Goal: Communication & Community: Answer question/provide support

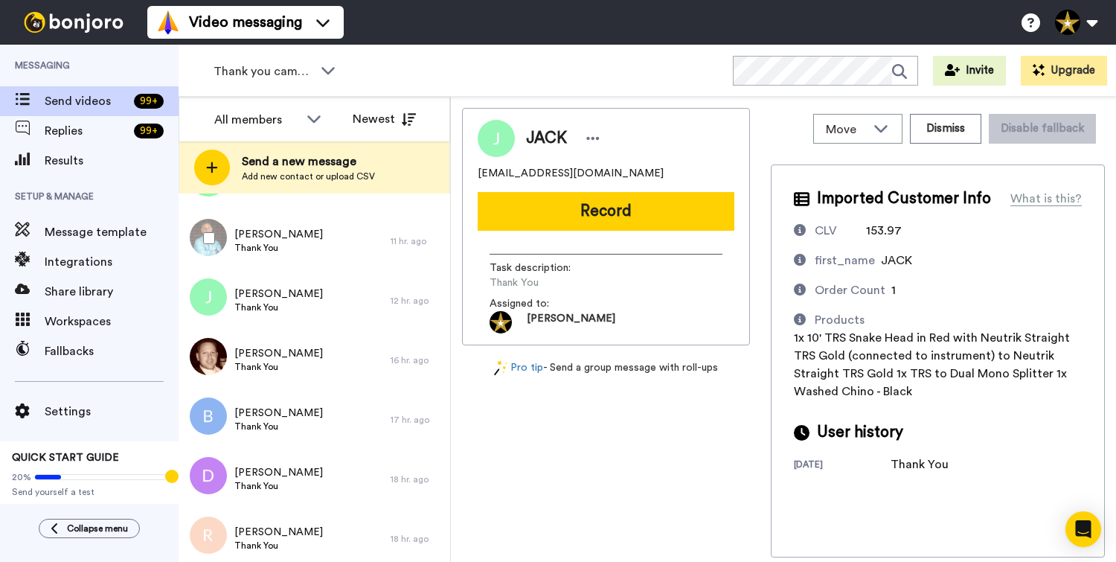
scroll to position [376, 0]
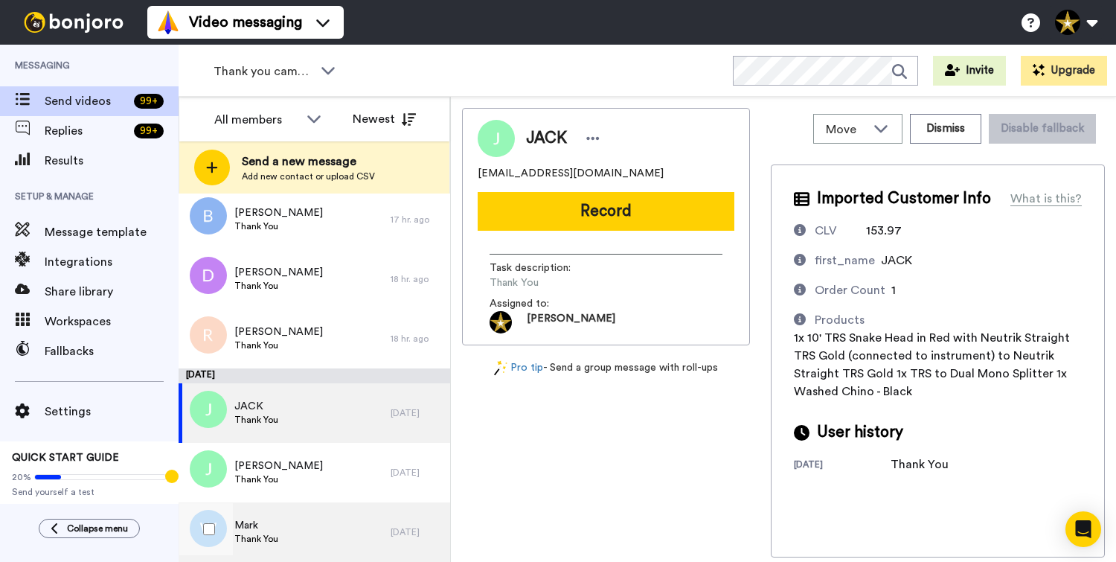
drag, startPoint x: 299, startPoint y: 525, endPoint x: 310, endPoint y: 517, distance: 13.3
click at [298, 525] on div "Mark Thank You" at bounding box center [285, 532] width 212 height 60
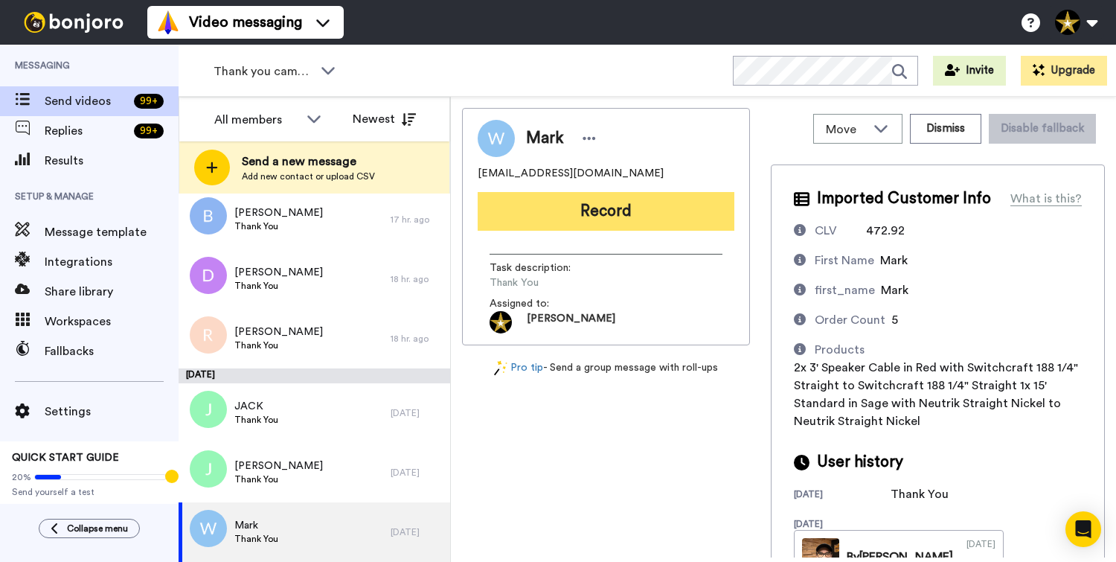
click at [621, 208] on button "Record" at bounding box center [606, 211] width 257 height 39
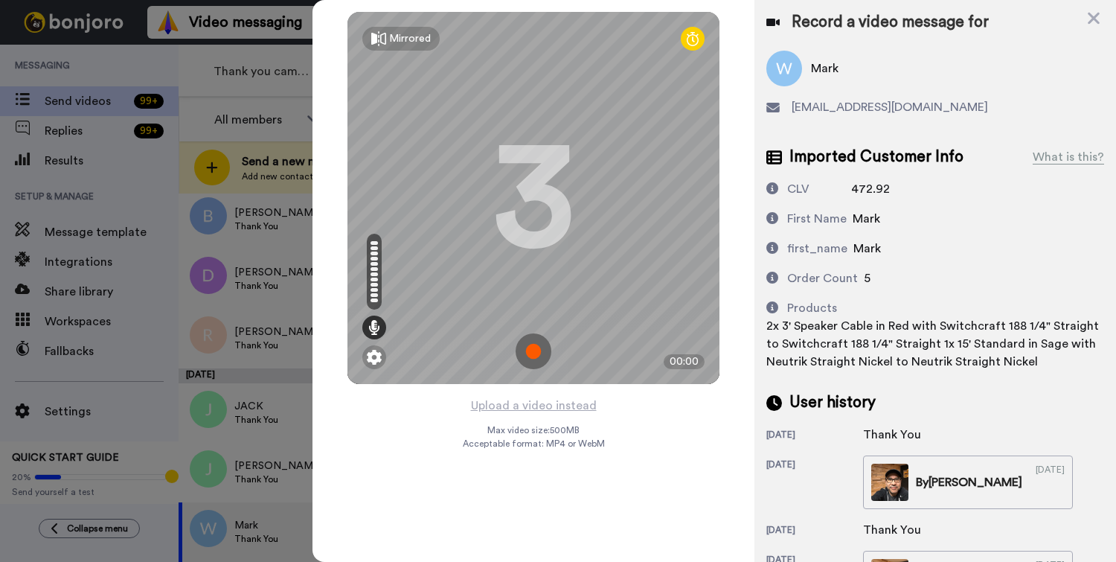
click at [532, 349] on img at bounding box center [534, 351] width 36 height 36
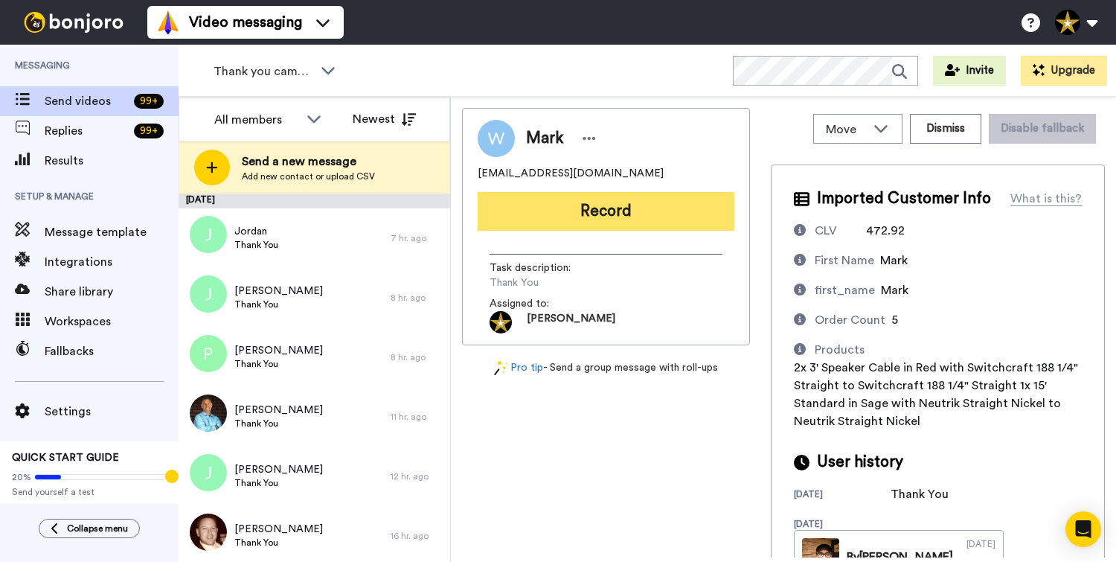
click at [606, 206] on button "Record" at bounding box center [606, 211] width 257 height 39
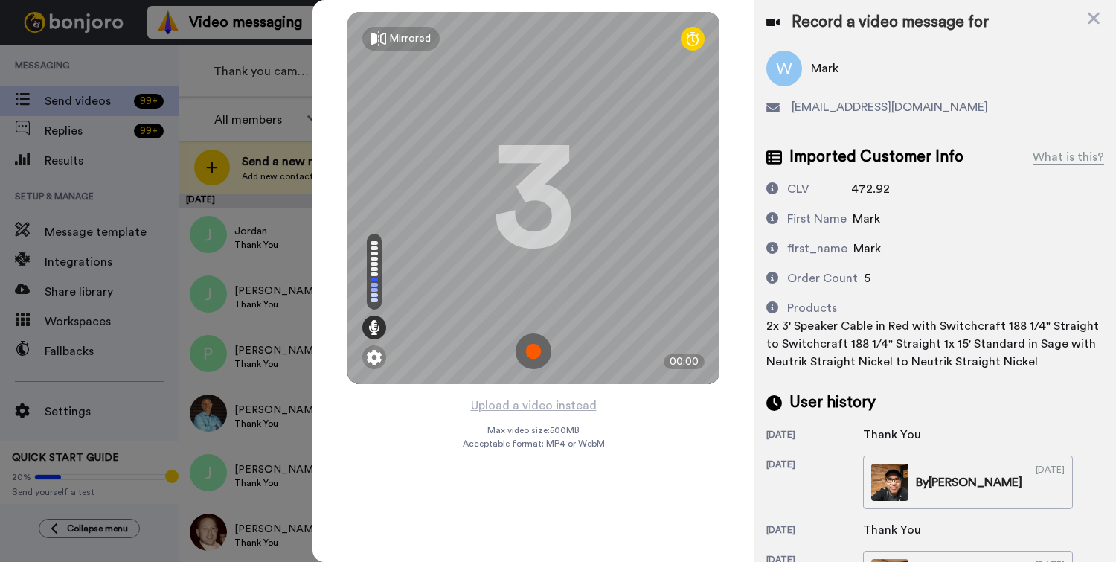
click at [531, 345] on img at bounding box center [534, 351] width 36 height 36
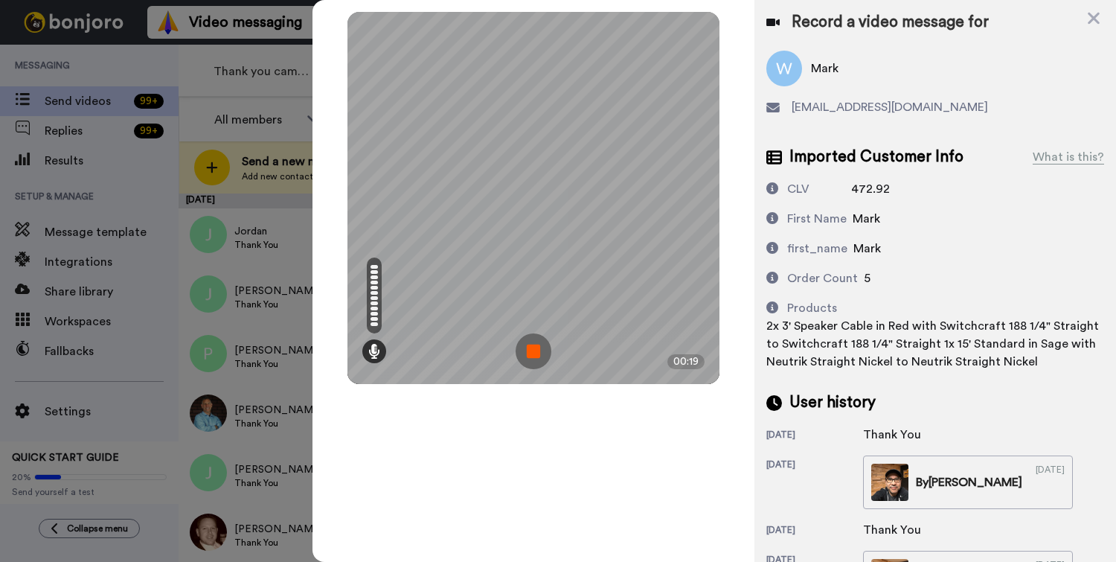
click at [523, 349] on img at bounding box center [534, 351] width 36 height 36
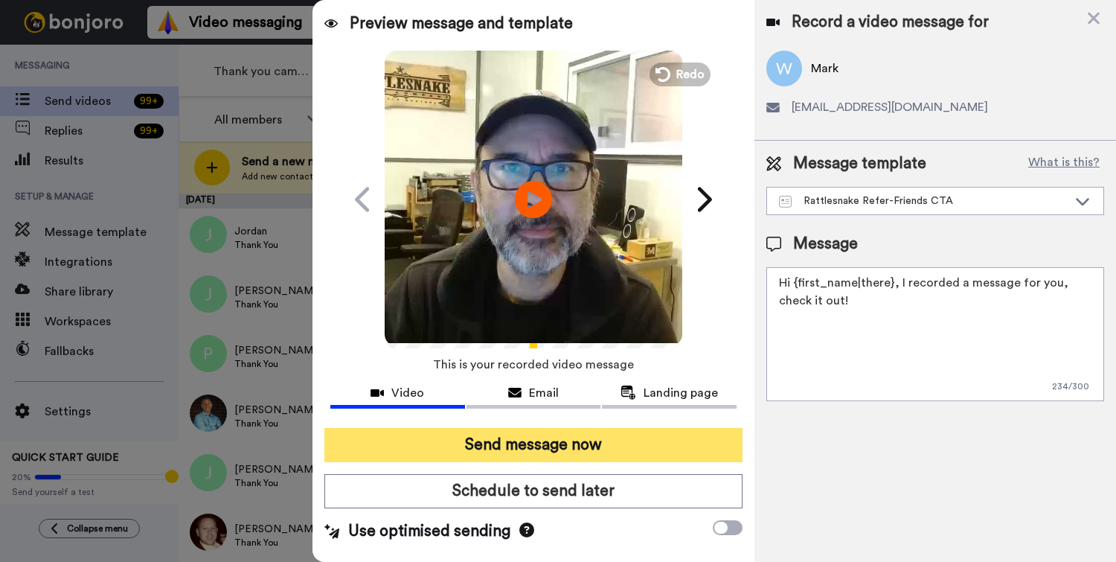
click at [584, 441] on button "Send message now" at bounding box center [534, 445] width 418 height 34
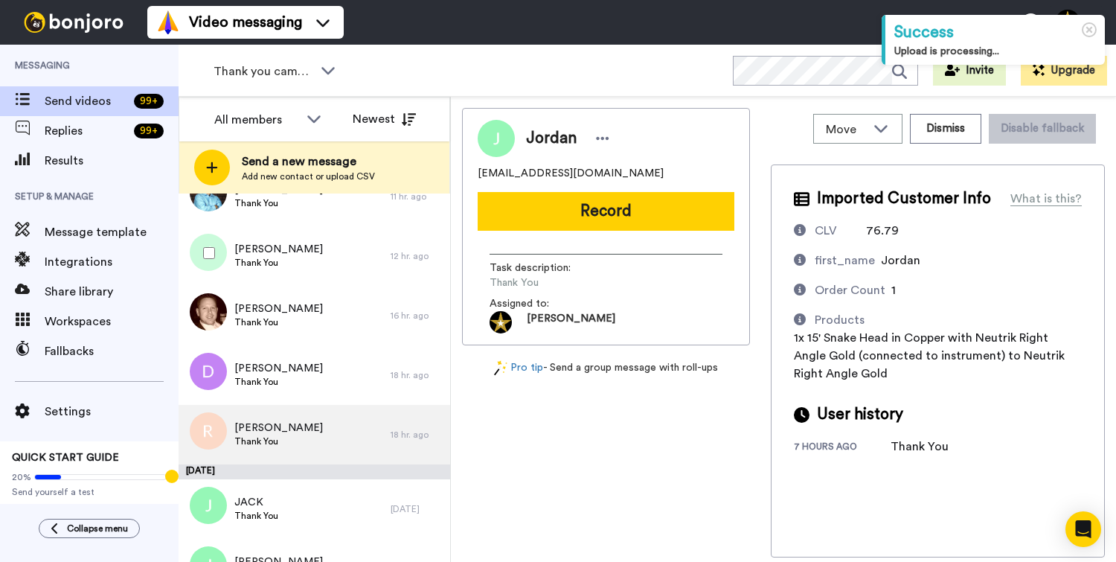
scroll to position [257, 0]
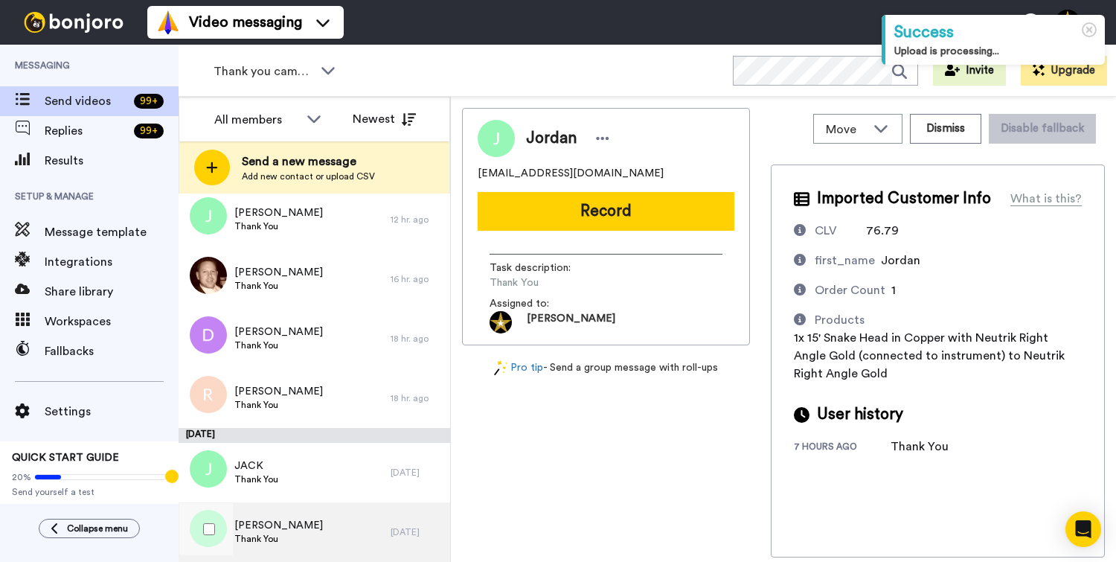
click at [278, 535] on span "Thank You" at bounding box center [278, 539] width 89 height 12
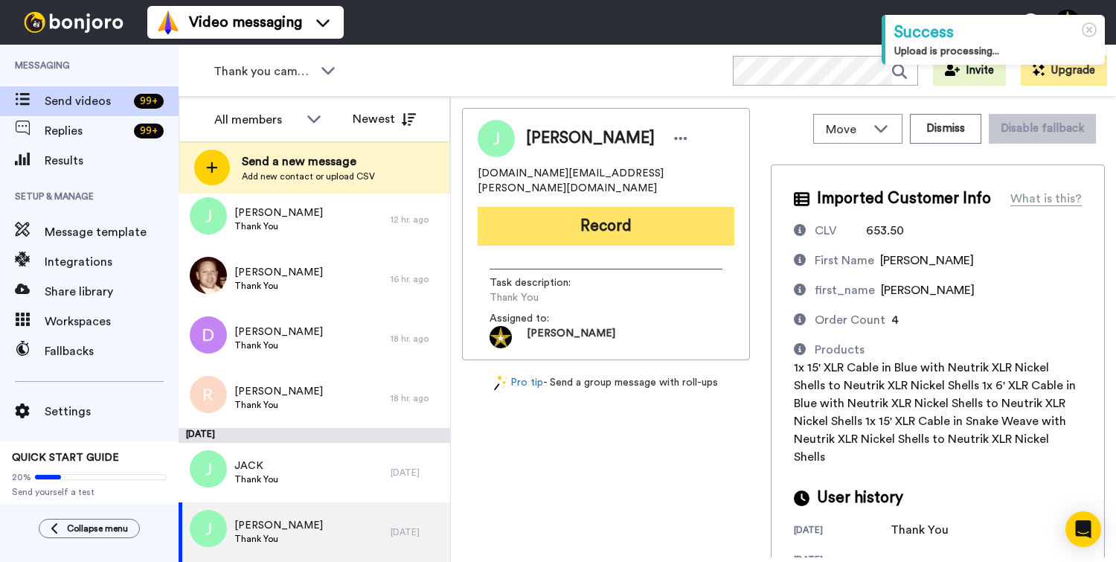
click at [592, 207] on button "Record" at bounding box center [606, 226] width 257 height 39
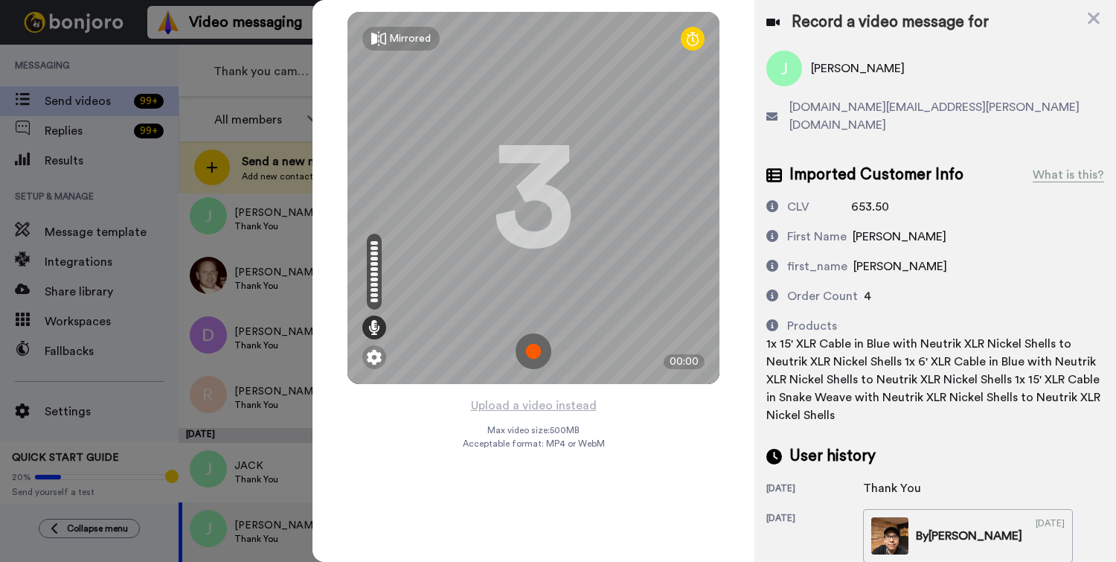
click at [529, 348] on img at bounding box center [534, 351] width 36 height 36
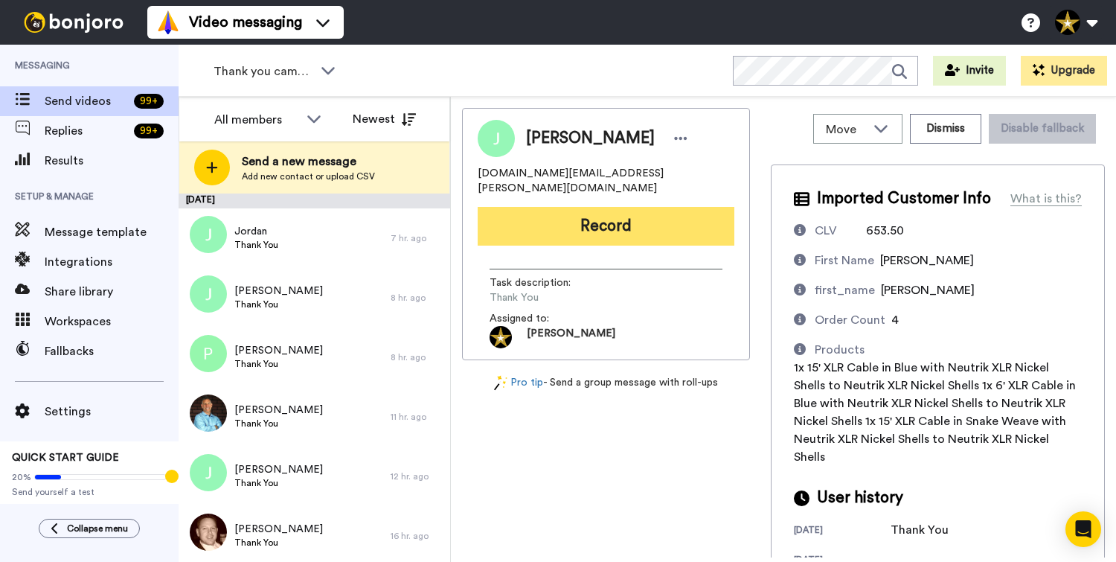
click at [613, 211] on button "Record" at bounding box center [606, 226] width 257 height 39
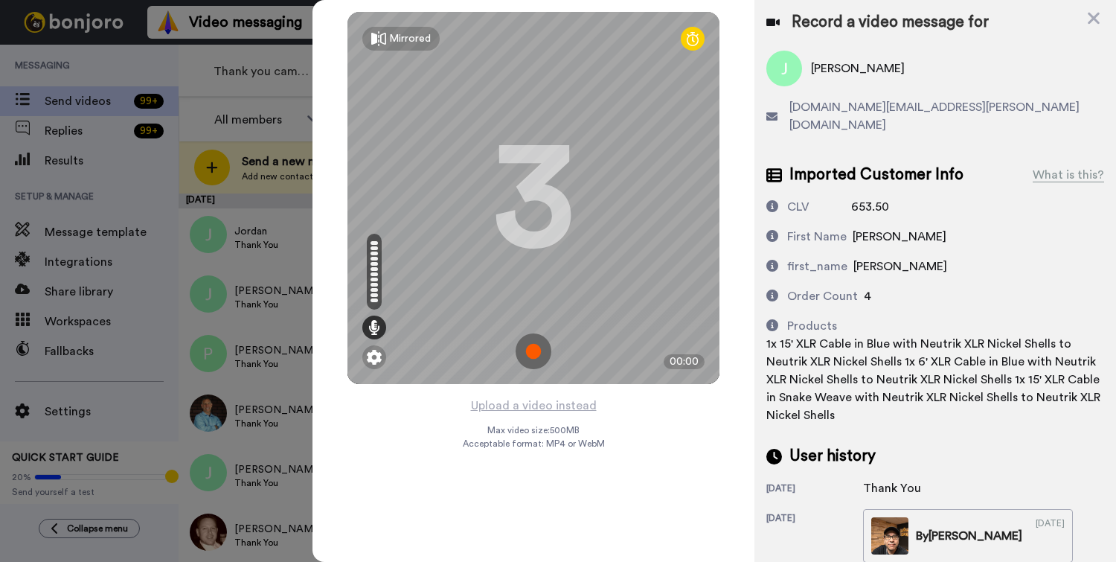
click at [525, 352] on img at bounding box center [534, 351] width 36 height 36
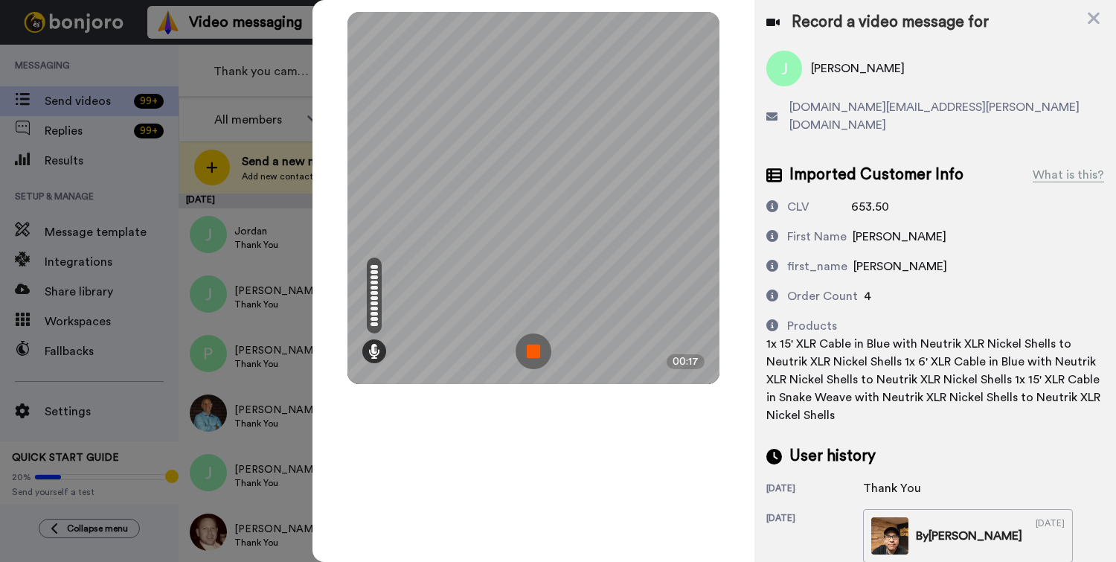
click at [525, 352] on img at bounding box center [534, 351] width 36 height 36
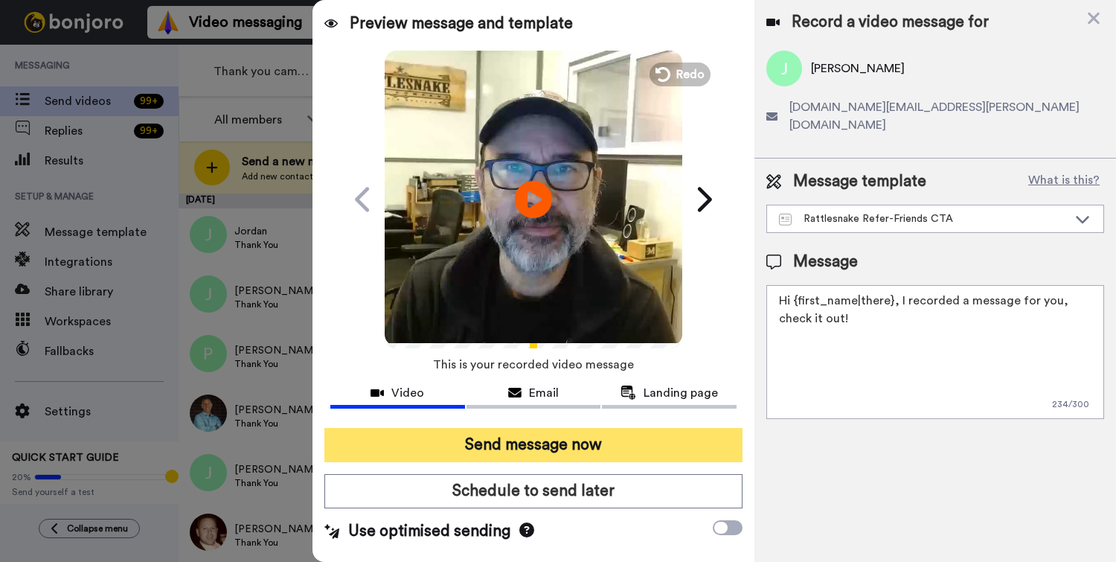
click at [619, 457] on button "Send message now" at bounding box center [534, 445] width 418 height 34
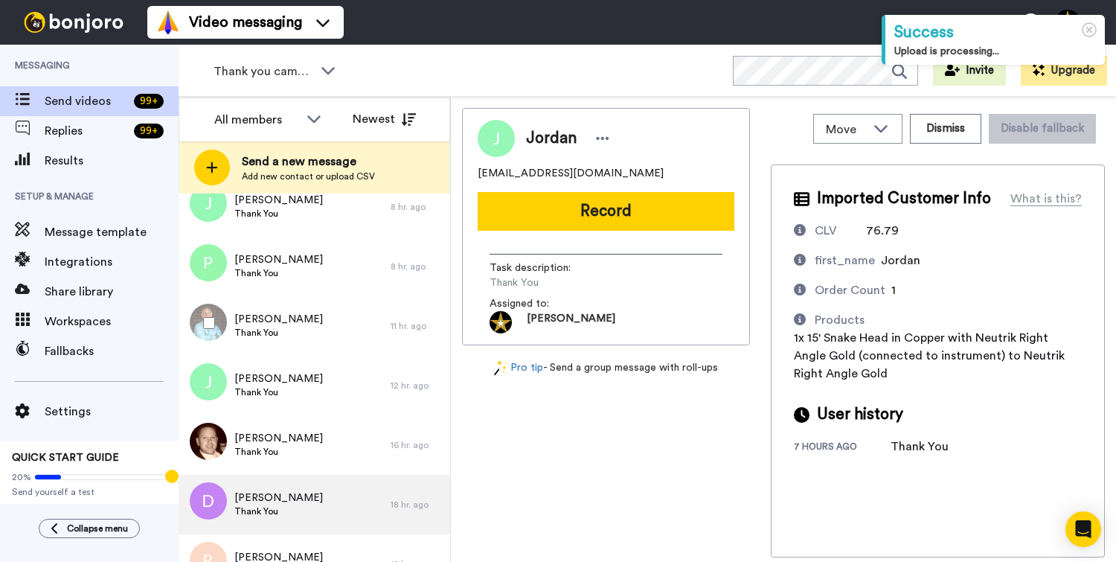
scroll to position [197, 0]
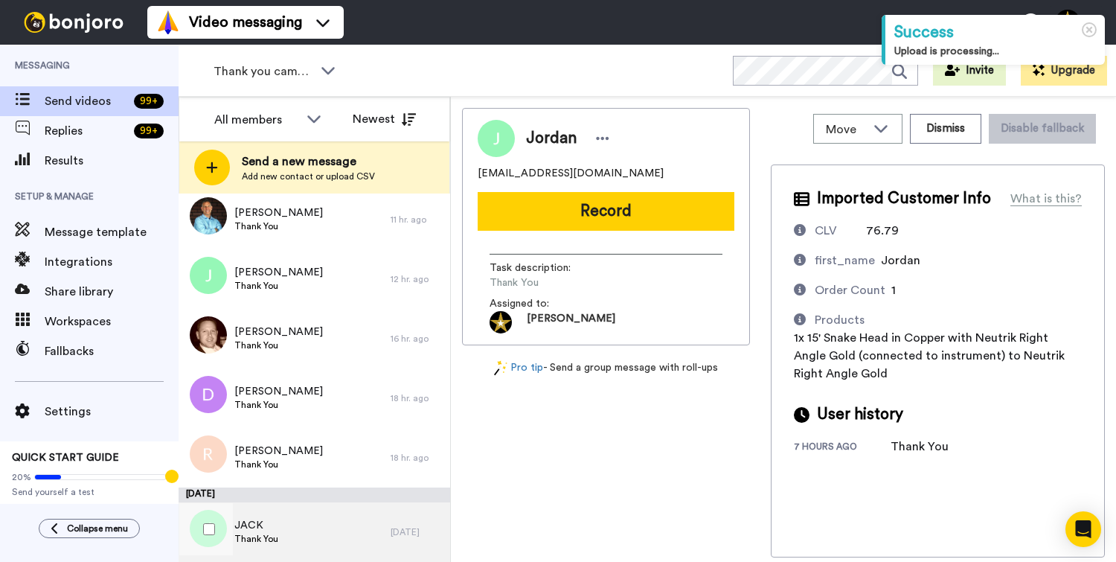
click at [307, 534] on div "JACK Thank You" at bounding box center [285, 532] width 212 height 60
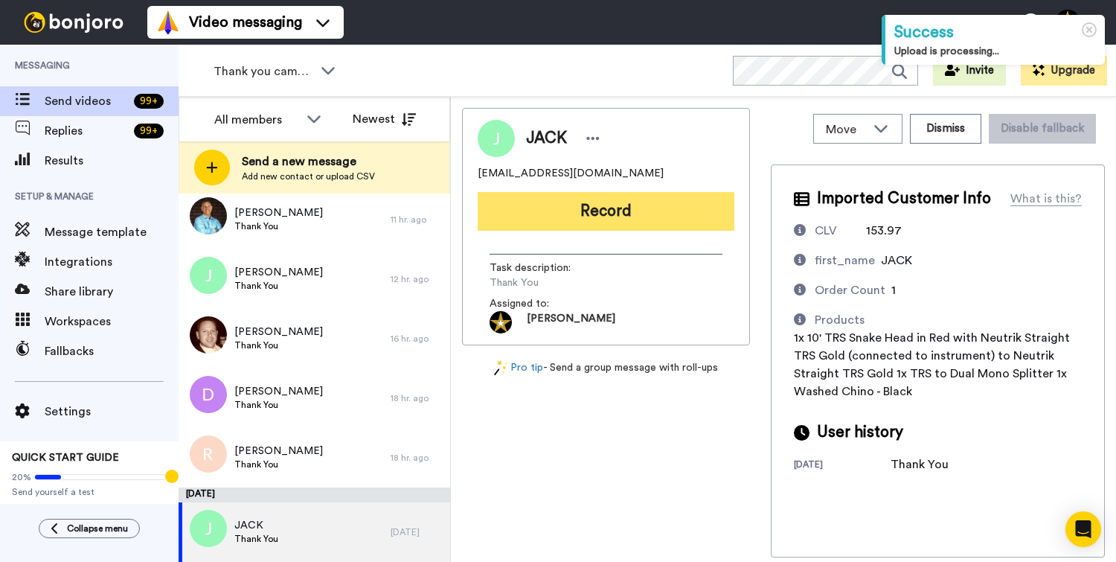
click at [633, 214] on button "Record" at bounding box center [606, 211] width 257 height 39
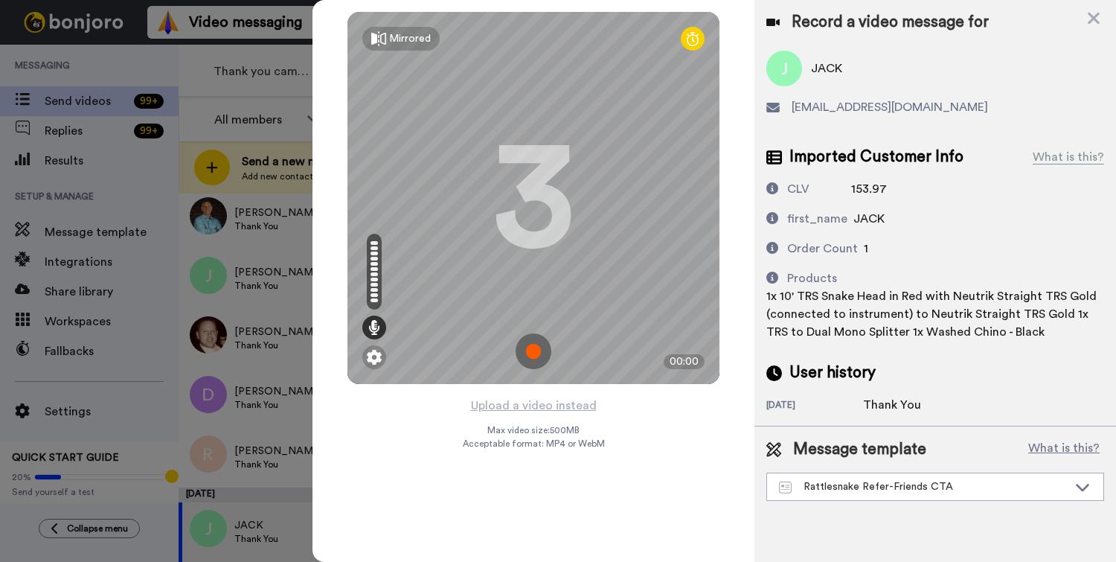
click at [534, 353] on img at bounding box center [534, 351] width 36 height 36
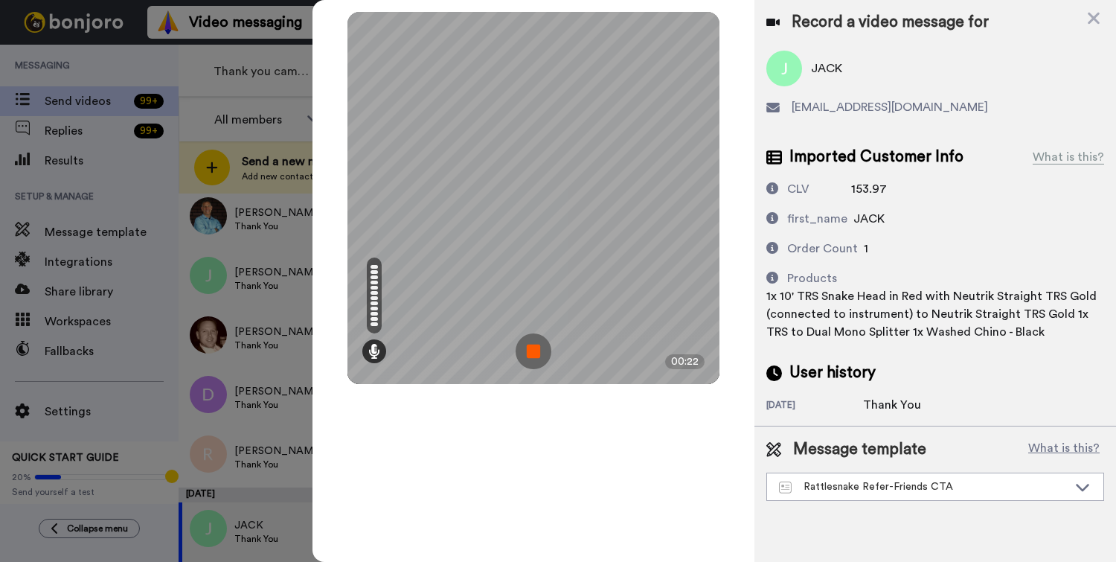
click at [534, 353] on img at bounding box center [534, 351] width 36 height 36
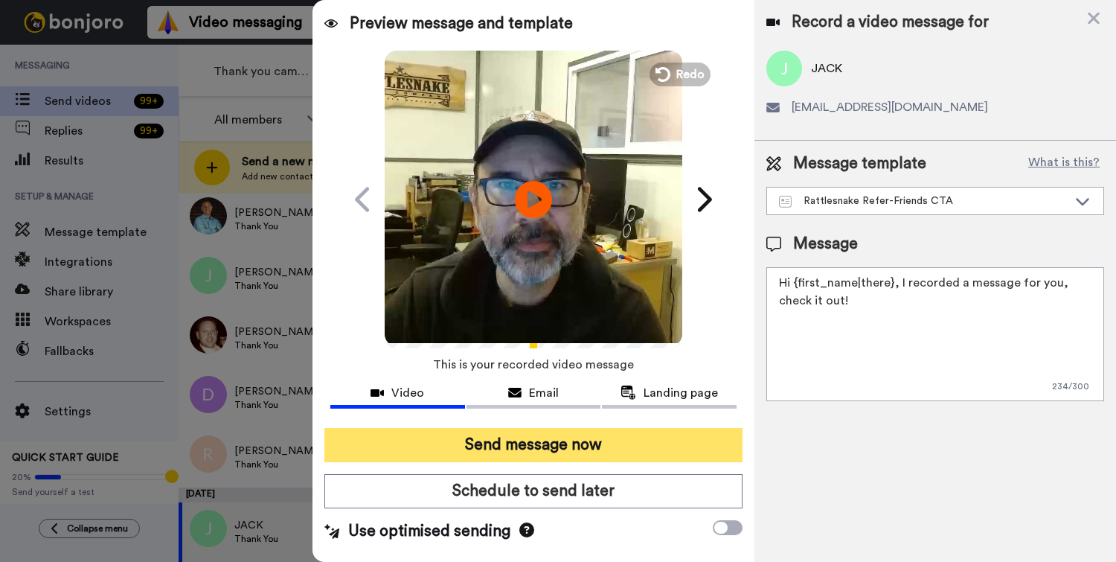
click at [567, 441] on button "Send message now" at bounding box center [534, 445] width 418 height 34
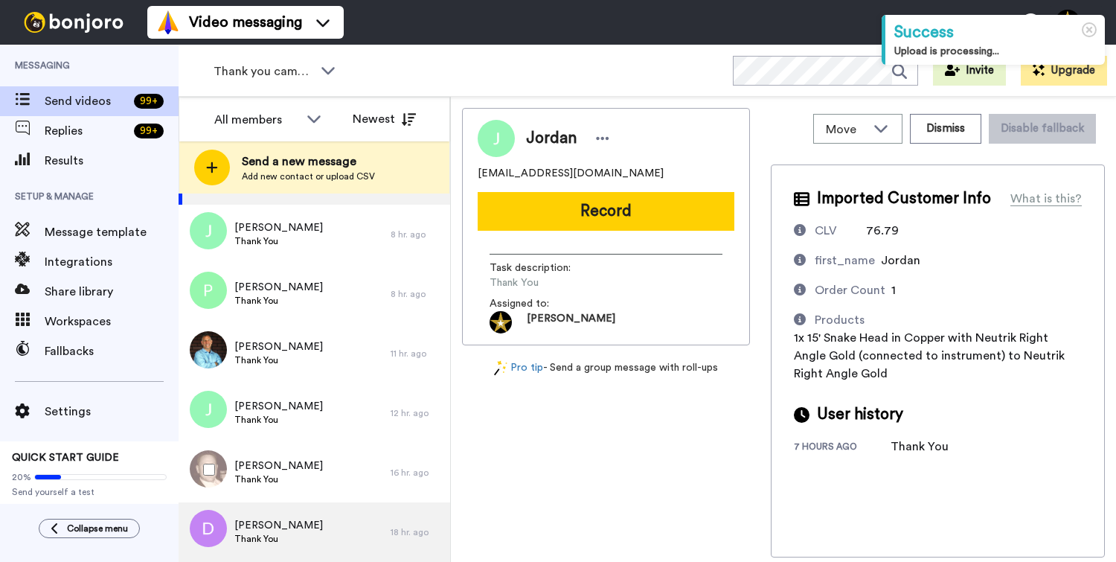
scroll to position [123, 0]
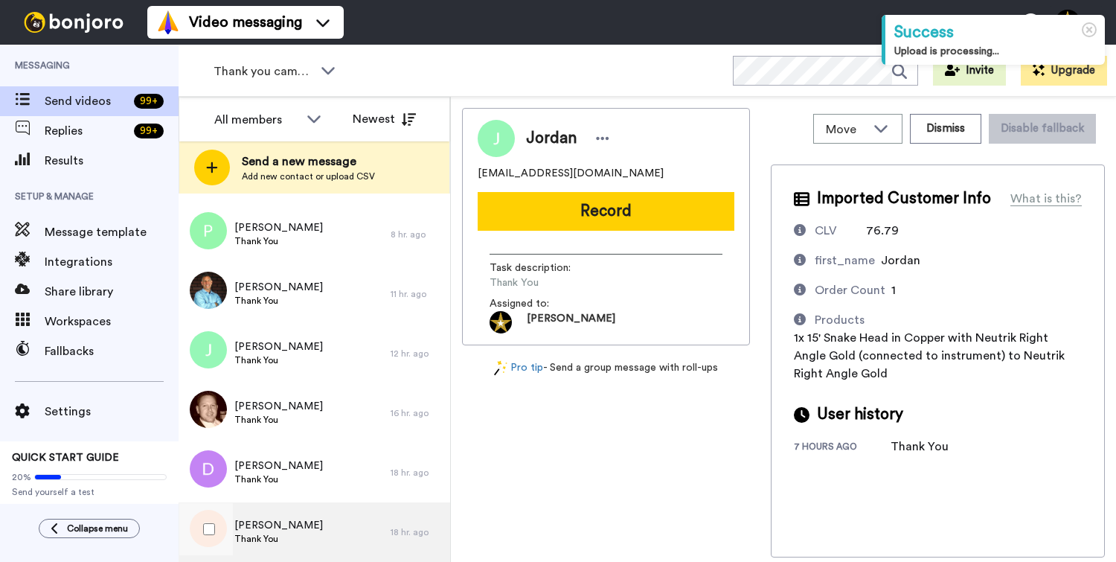
click at [286, 525] on div "[PERSON_NAME] Thank You" at bounding box center [285, 532] width 212 height 60
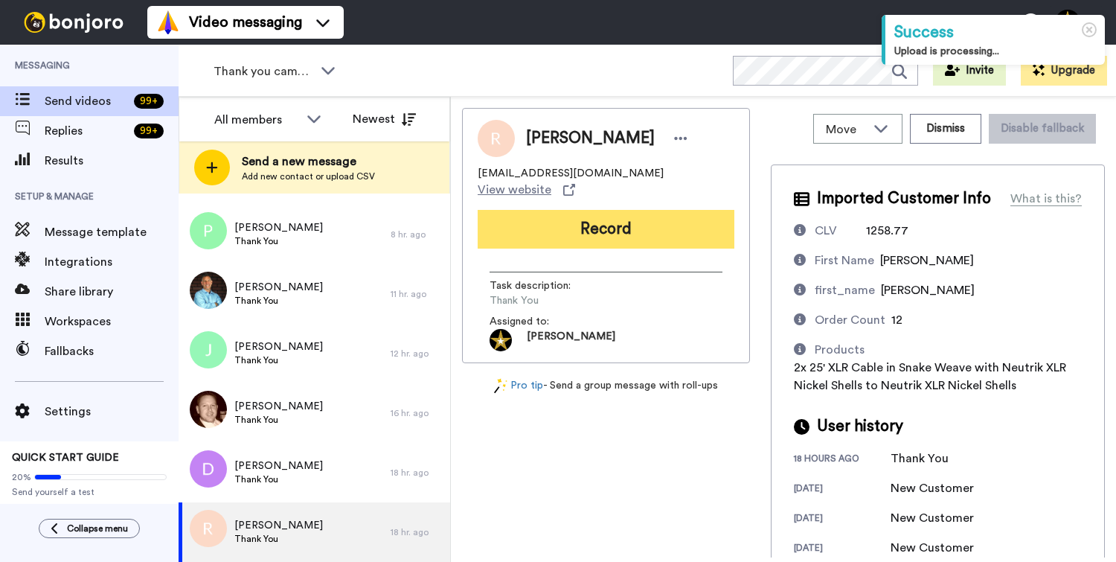
click at [610, 224] on button "Record" at bounding box center [606, 229] width 257 height 39
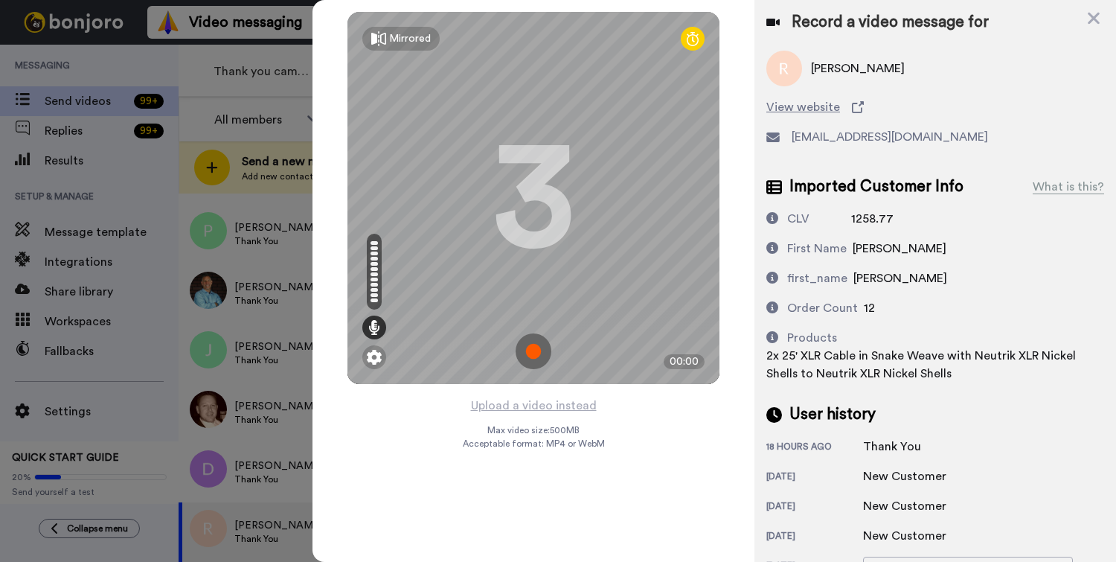
click at [531, 346] on img at bounding box center [534, 351] width 36 height 36
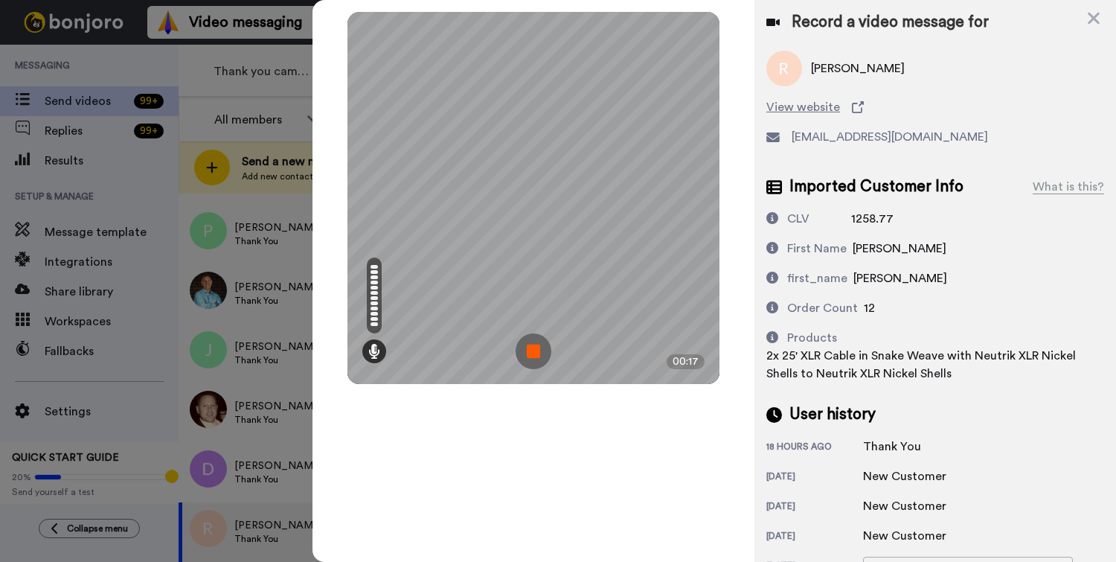
click at [531, 346] on img at bounding box center [534, 351] width 36 height 36
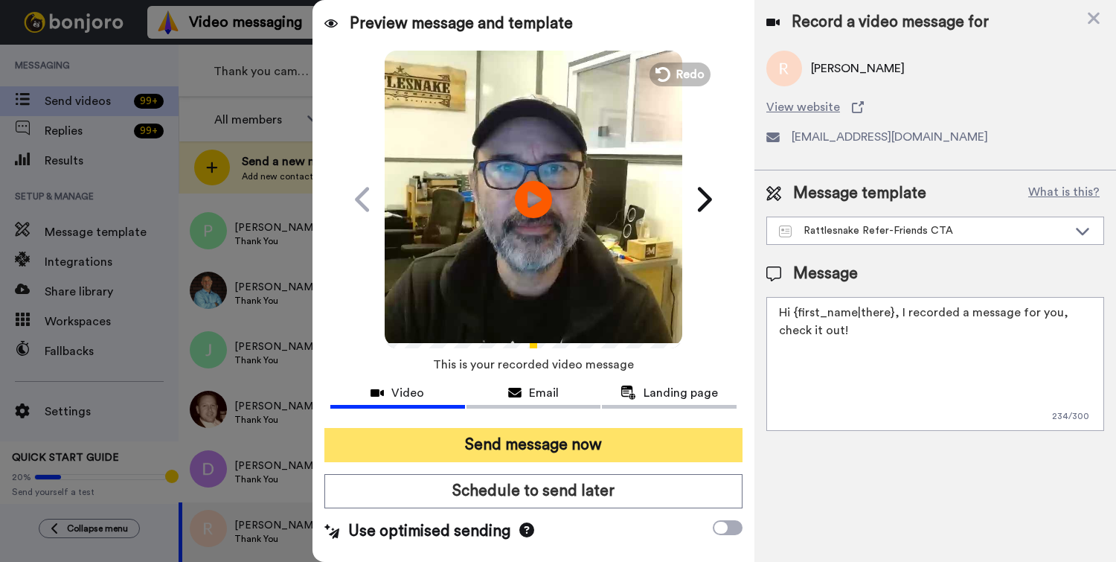
click at [530, 447] on button "Send message now" at bounding box center [534, 445] width 418 height 34
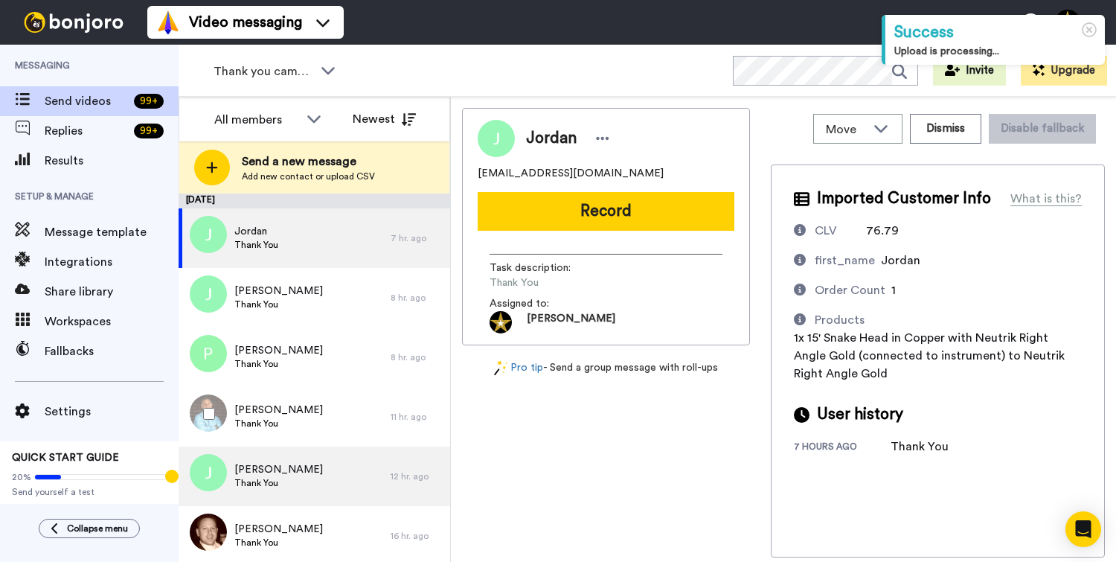
scroll to position [63, 0]
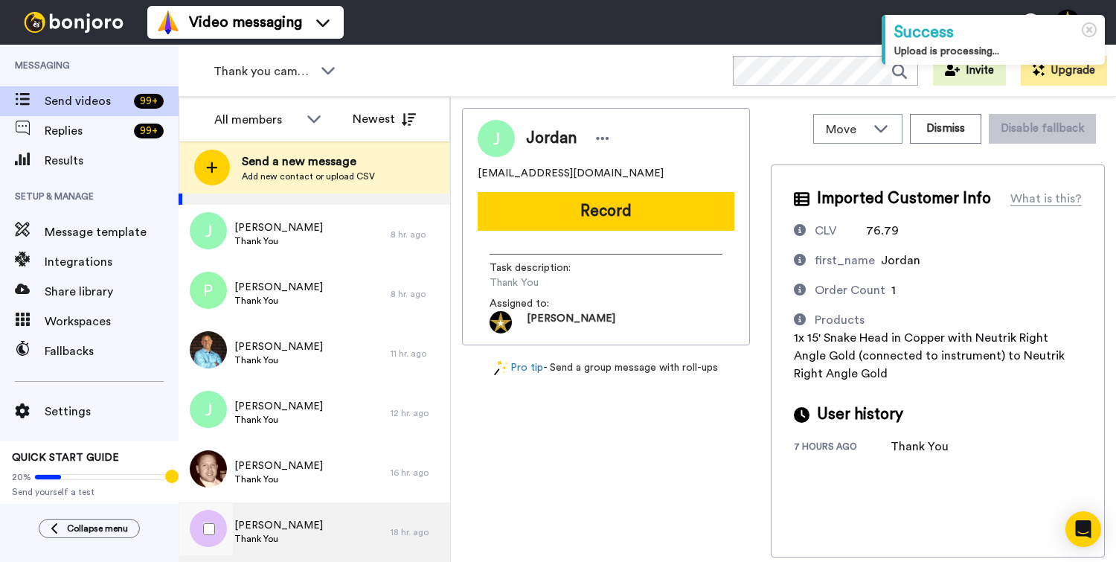
click at [263, 540] on span "Thank You" at bounding box center [278, 539] width 89 height 12
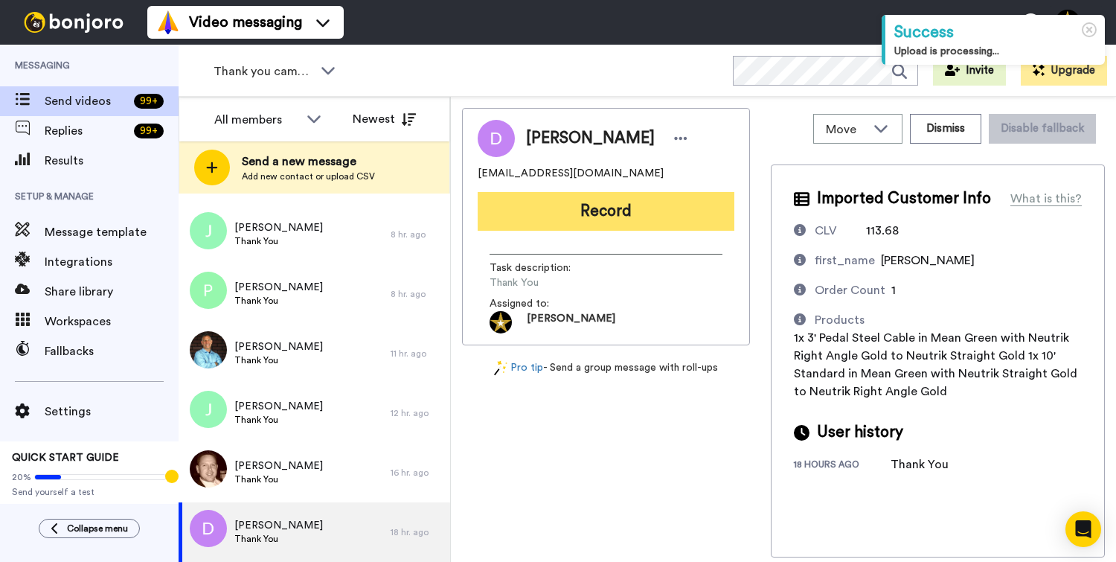
click at [619, 211] on button "Record" at bounding box center [606, 211] width 257 height 39
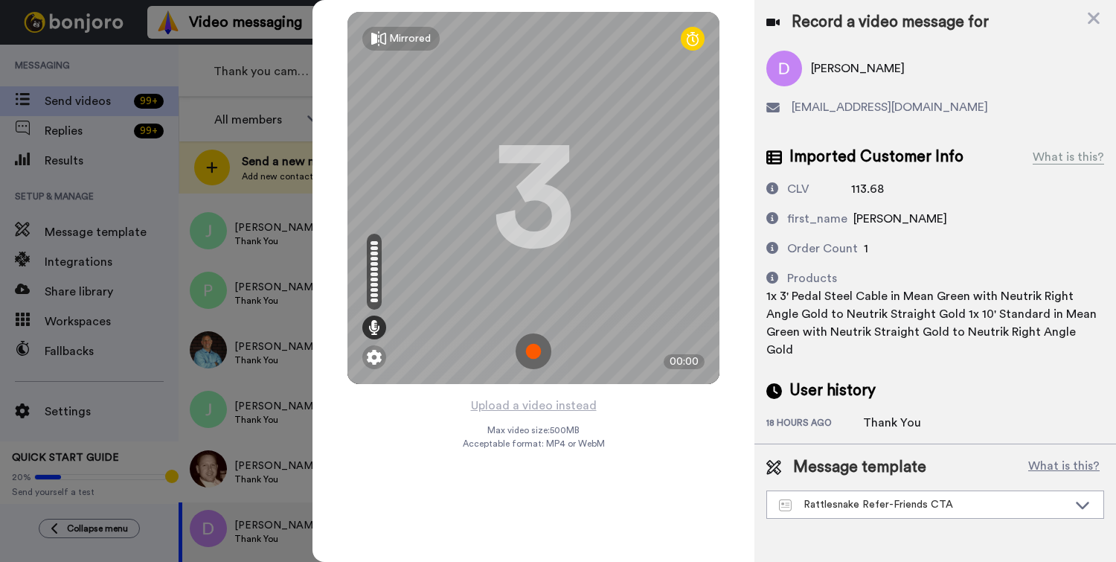
click at [528, 358] on img at bounding box center [534, 351] width 36 height 36
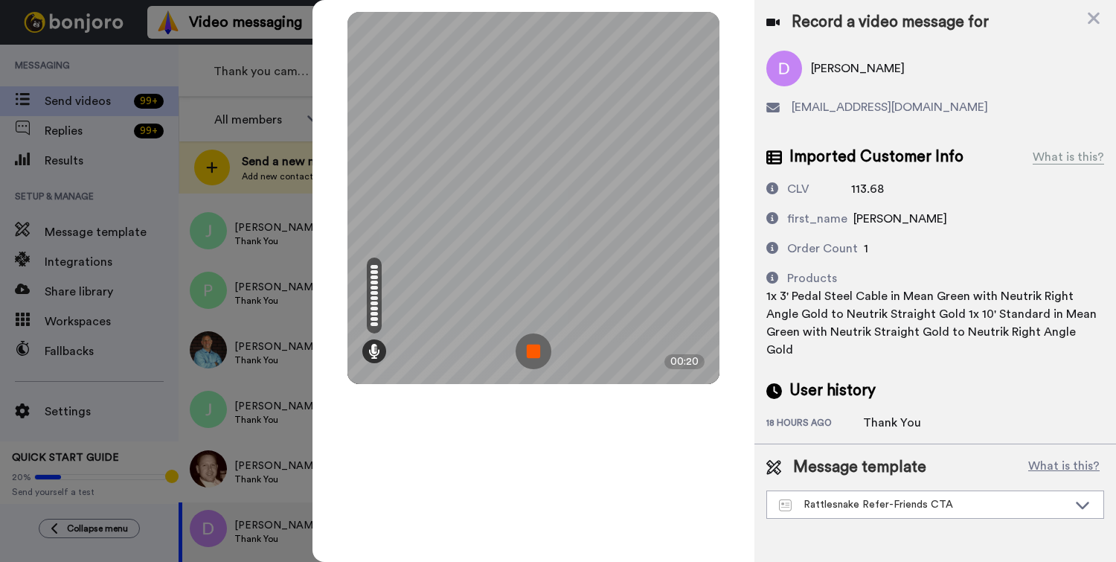
click at [528, 358] on img at bounding box center [534, 351] width 36 height 36
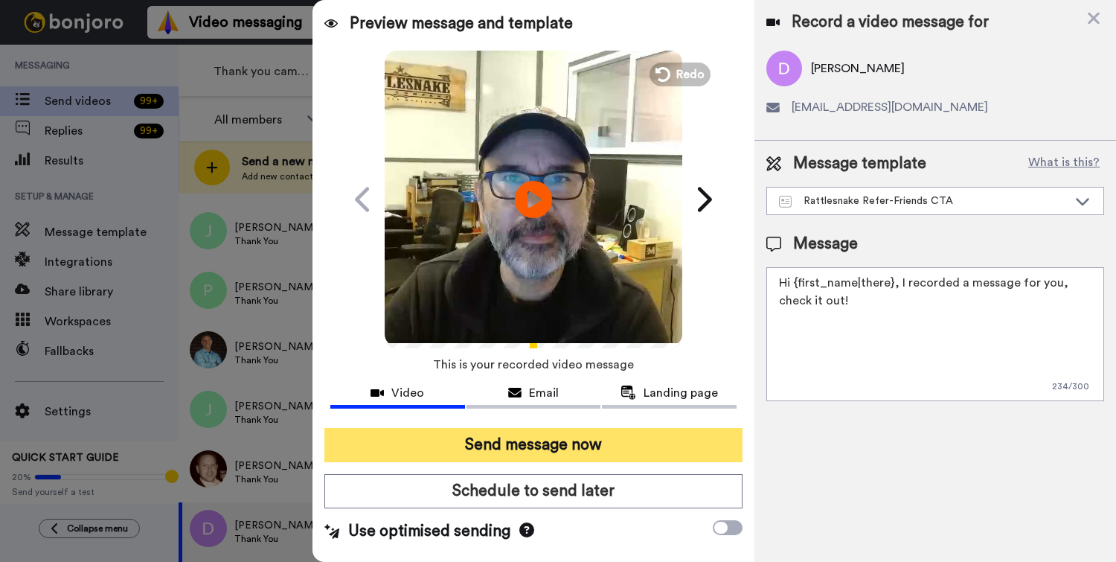
click at [522, 433] on button "Send message now" at bounding box center [534, 445] width 418 height 34
